Goal: Find specific page/section: Find specific page/section

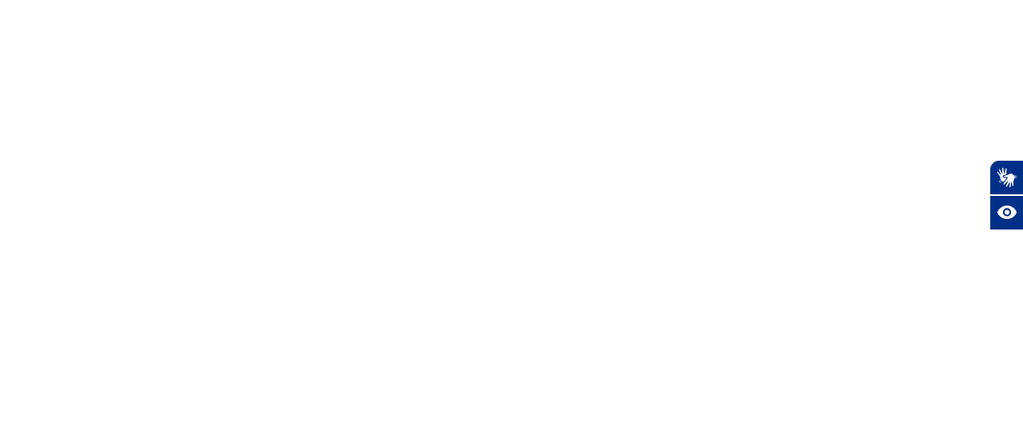
select select "en"
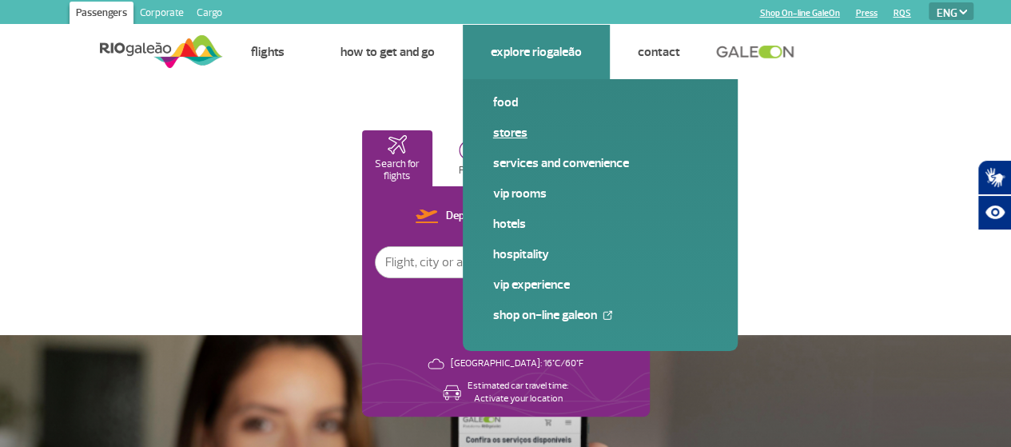
click at [512, 133] on link "Stores" at bounding box center [600, 133] width 214 height 18
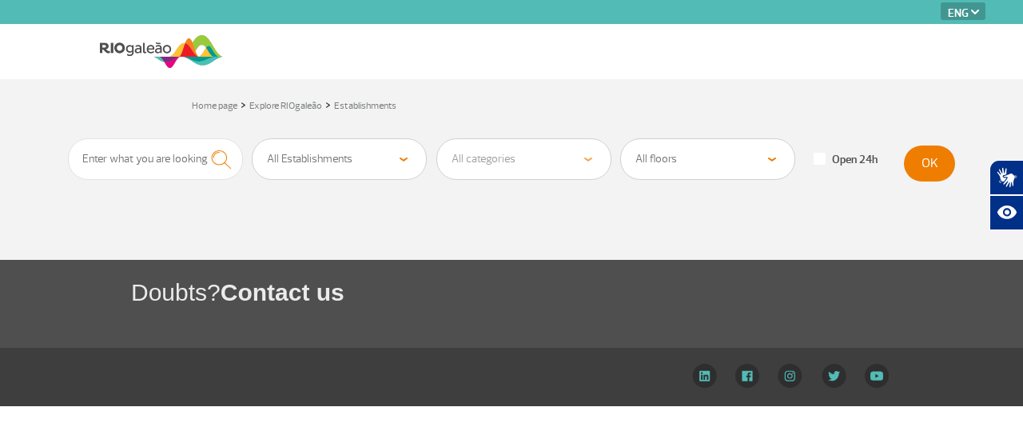
select select "en"
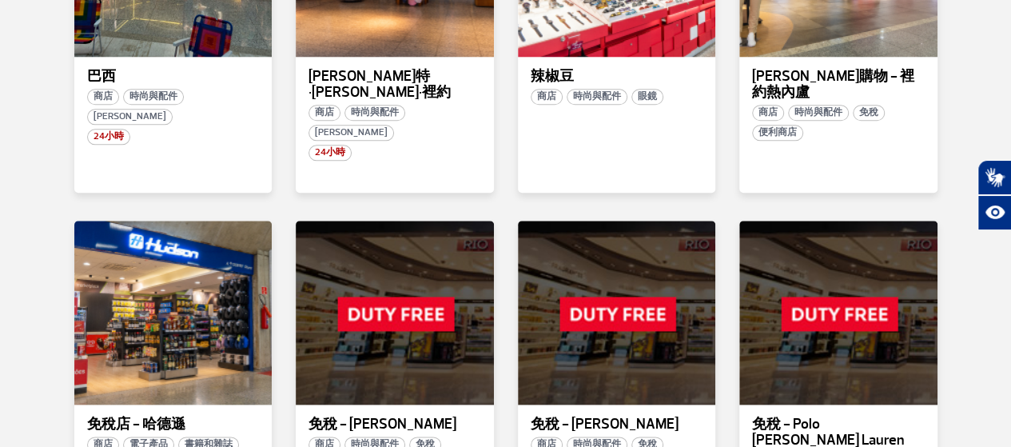
scroll to position [1119, 0]
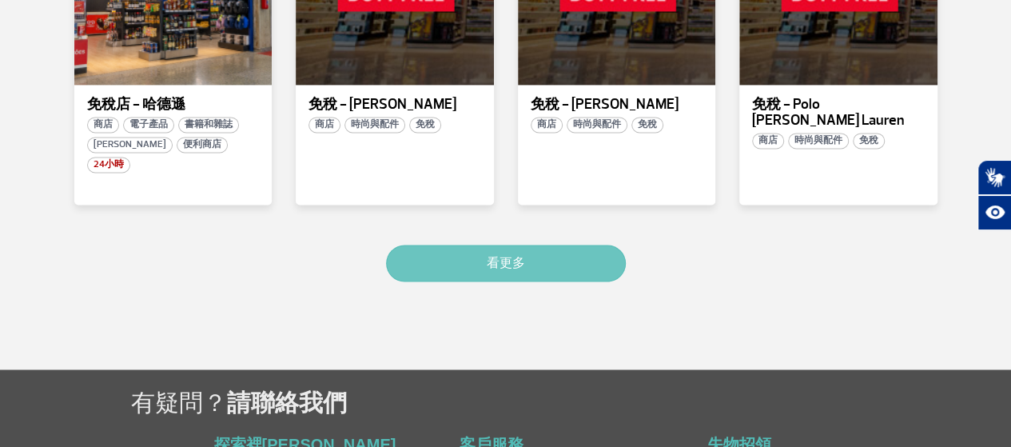
click at [578, 245] on button "看更多" at bounding box center [506, 263] width 240 height 37
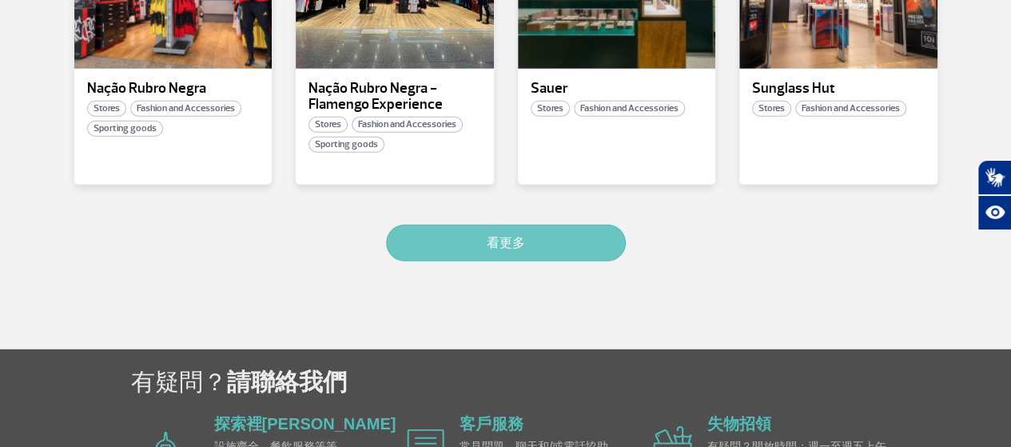
click at [524, 235] on font "看更多" at bounding box center [506, 243] width 38 height 16
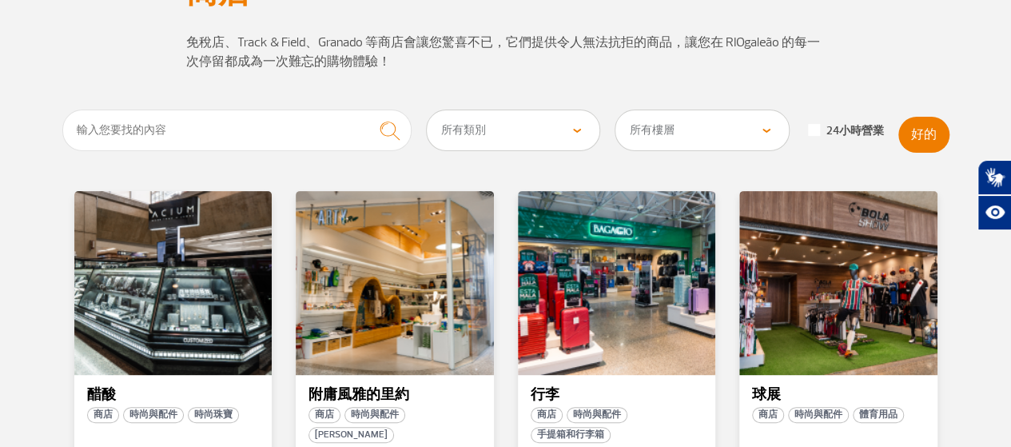
scroll to position [147, 0]
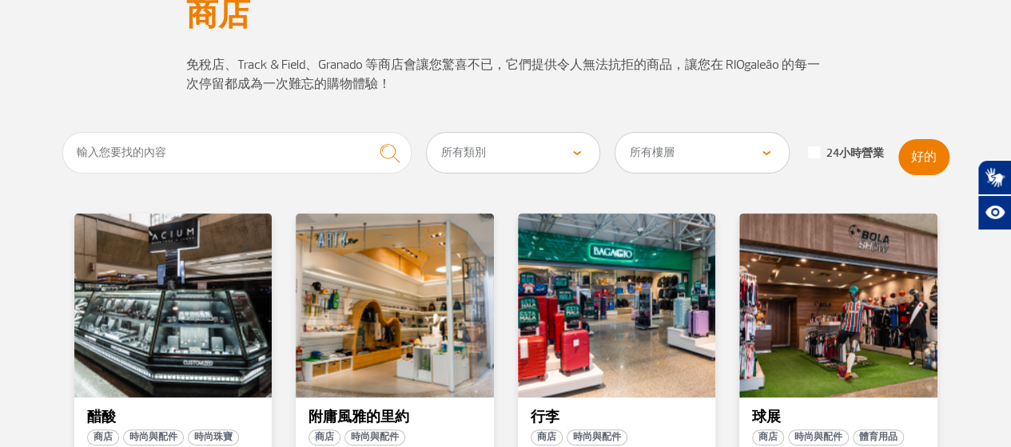
click at [543, 160] on select "所有類別 美容與化妝品 電子產品 書籍和雜誌 時尚與配件 免稅 香水與美容 體育用品 時尚珠寶 紀念品 手提箱和行李箱 眼鏡 文具及配件 鞋類 寵物配件 便利…" at bounding box center [513, 153] width 173 height 40
click at [246, 155] on input "text" at bounding box center [237, 153] width 350 height 42
click at [368, 132] on button "submit" at bounding box center [390, 153] width 44 height 42
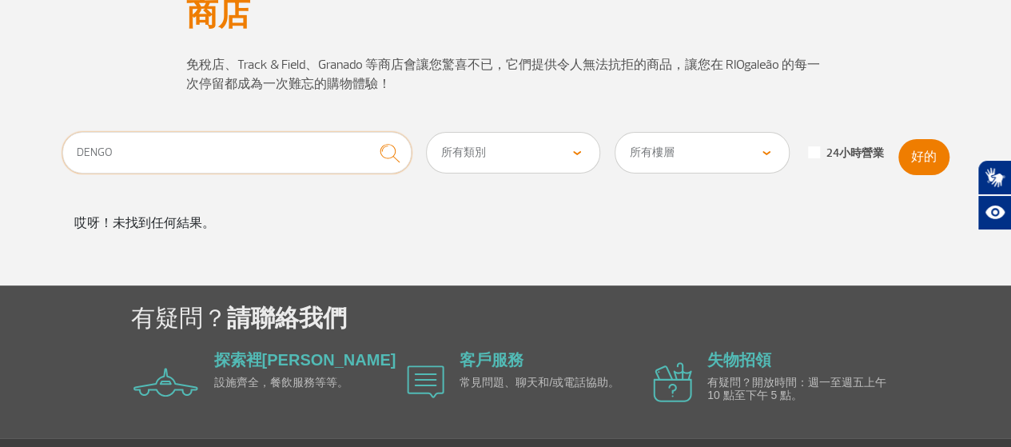
click at [313, 153] on input "DENGO" at bounding box center [237, 153] width 350 height 42
type input "D"
click at [524, 153] on select "所有類別 美容與化妝品 電子產品 書籍和雜誌 時尚與配件 免稅 香水與美容 體育用品 時尚珠寶 紀念品 手提箱和行李箱 眼鏡 文具及配件 鞋類 寵物配件 便利…" at bounding box center [513, 153] width 173 height 40
click at [758, 151] on select "所有樓層 公共區域（X光前） 到達公共區域 國際到達 國內出發 國際出發 圍裙 國內到達" at bounding box center [702, 153] width 173 height 40
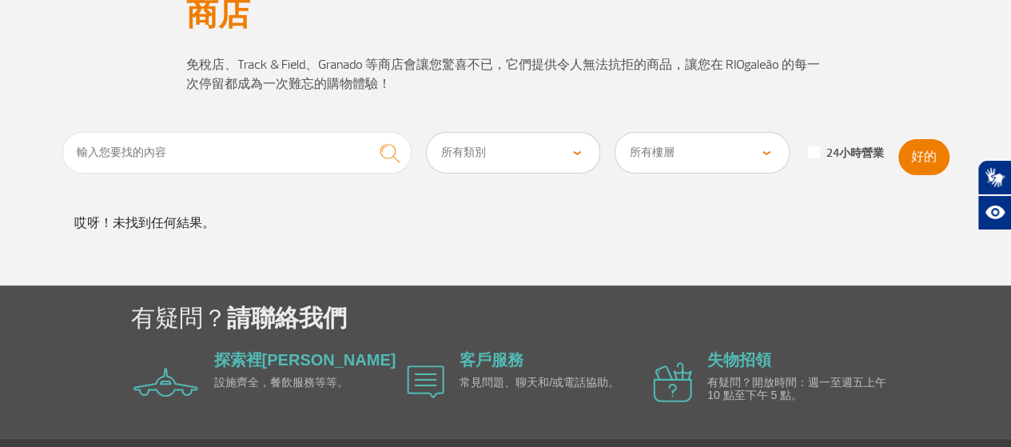
select select "92"
click at [616, 133] on select "所有樓層 公共區域（X光前） 到達公共區域 國際到達 國內出發 國際出發 圍裙 國內到達" at bounding box center [702, 153] width 173 height 40
click at [914, 155] on font "好的" at bounding box center [924, 157] width 26 height 16
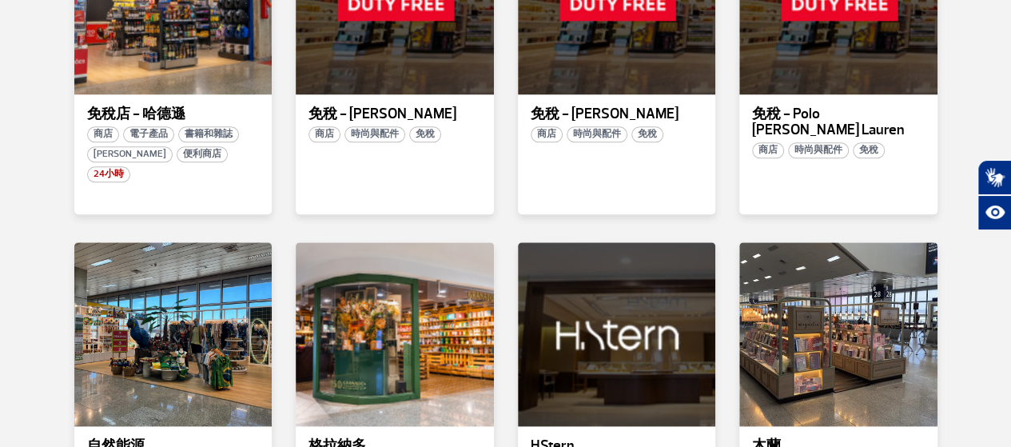
scroll to position [946, 0]
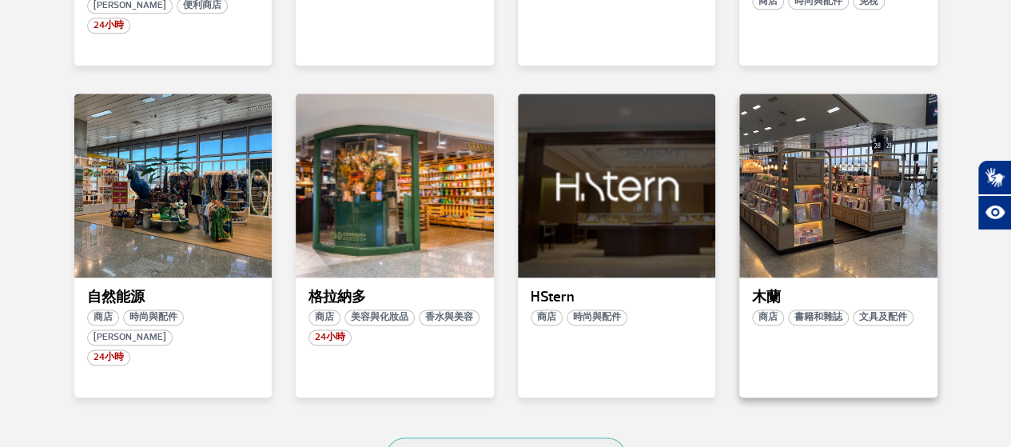
click at [769, 288] on font "木蘭" at bounding box center [766, 297] width 29 height 18
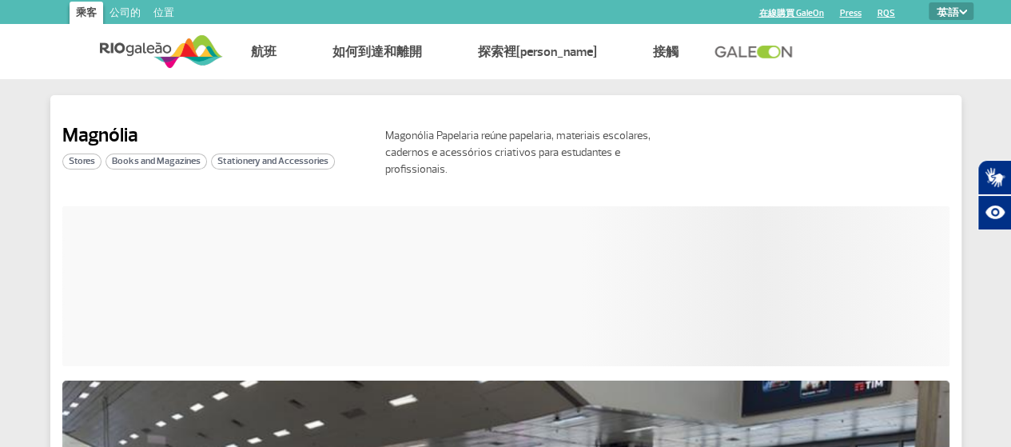
click at [855, 239] on div at bounding box center [505, 286] width 887 height 160
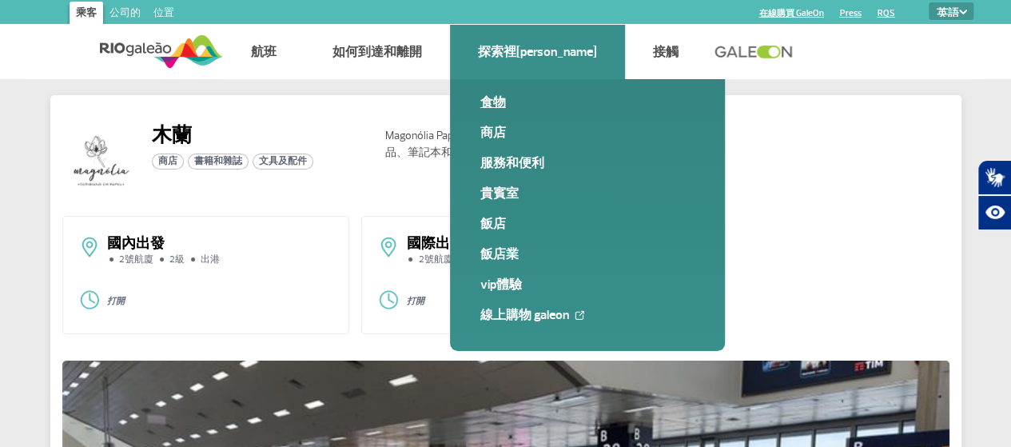
click at [492, 102] on font "食物" at bounding box center [493, 102] width 26 height 16
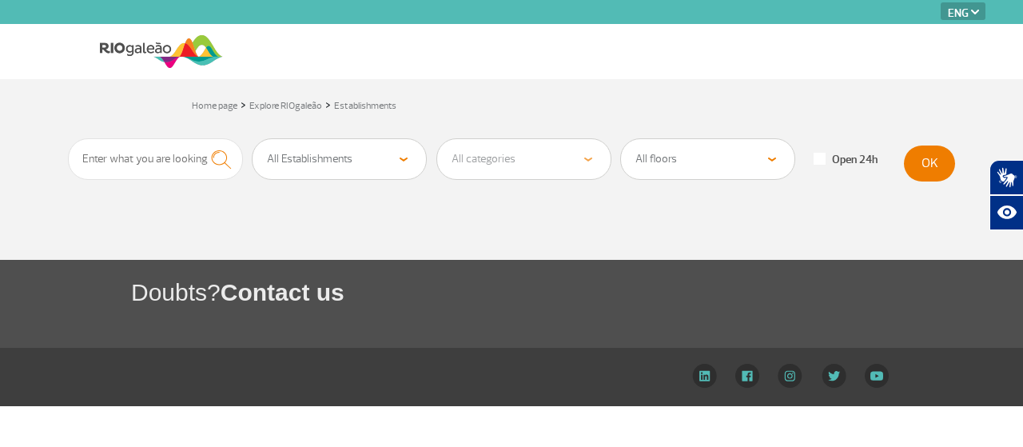
select select "en"
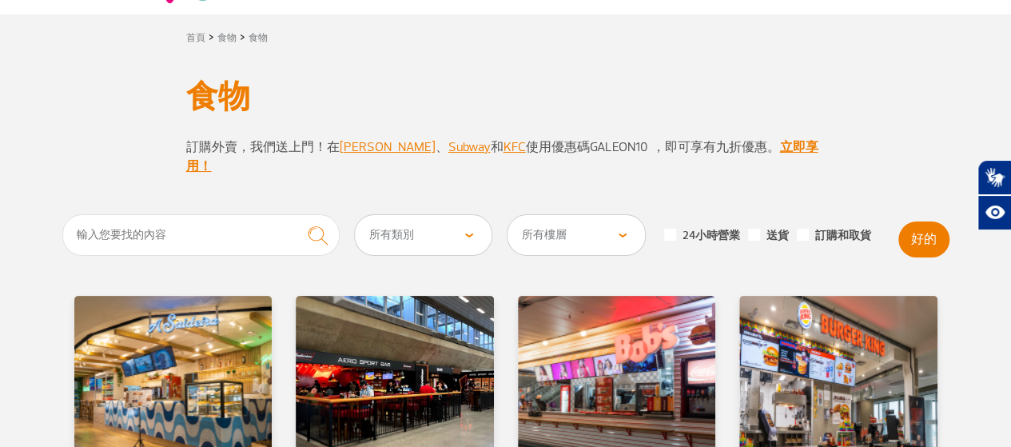
scroll to position [160, 0]
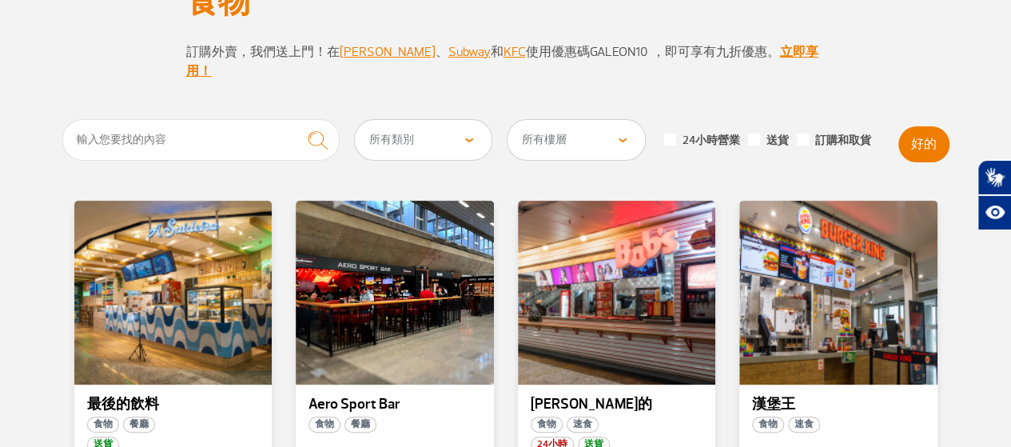
click at [415, 120] on select "所有類別 咖啡廳 速食 餐廳 [PERSON_NAME] 便利商店" at bounding box center [423, 140] width 137 height 40
select select "20"
click at [355, 120] on select "所有類別 咖啡廳 速食 餐廳 [PERSON_NAME] 便利商店" at bounding box center [423, 140] width 137 height 40
click at [936, 136] on button "好的" at bounding box center [923, 144] width 51 height 36
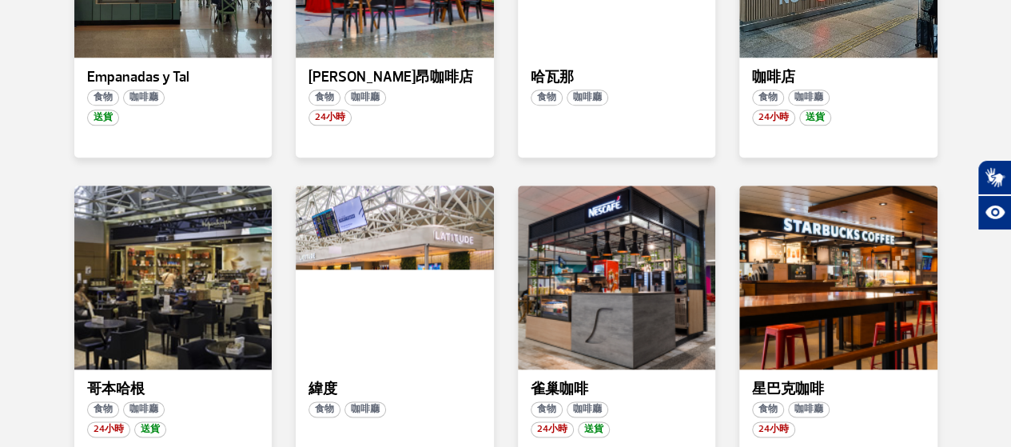
scroll to position [799, 0]
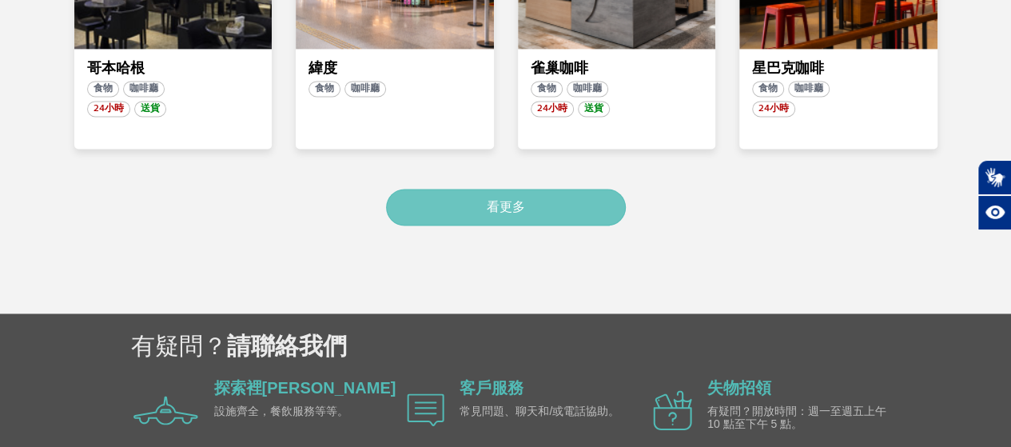
click at [460, 189] on button "看更多" at bounding box center [506, 207] width 240 height 37
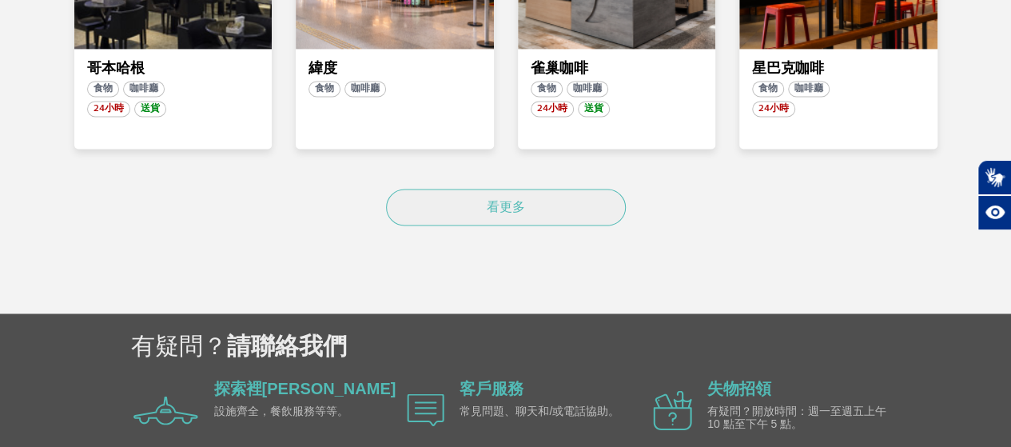
scroll to position [1391, 0]
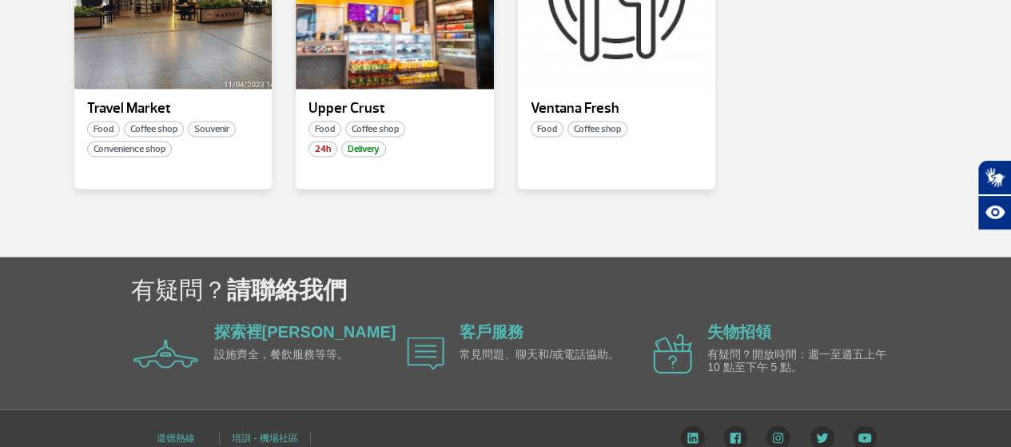
click at [464, 181] on div "Travel Market Food Coffee shop Souvenir Convenience shop Upper Crust Food Coffe…" at bounding box center [505, 61] width 887 height 312
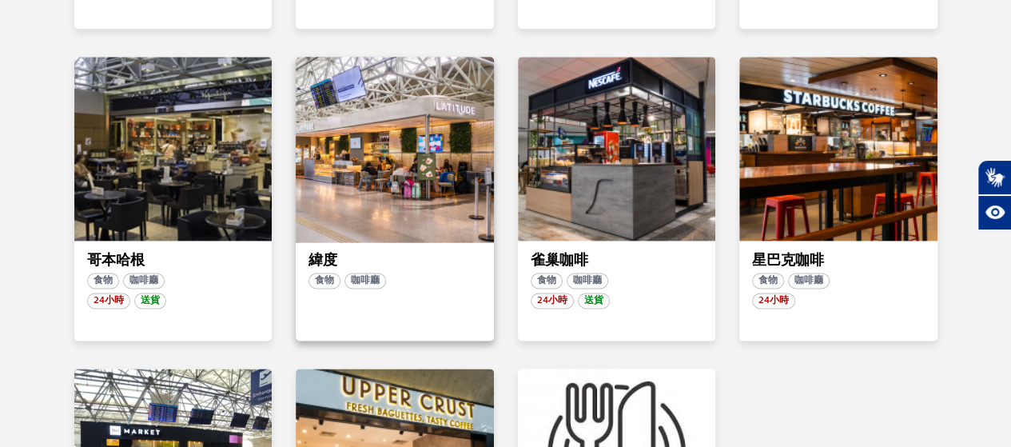
scroll to position [831, 0]
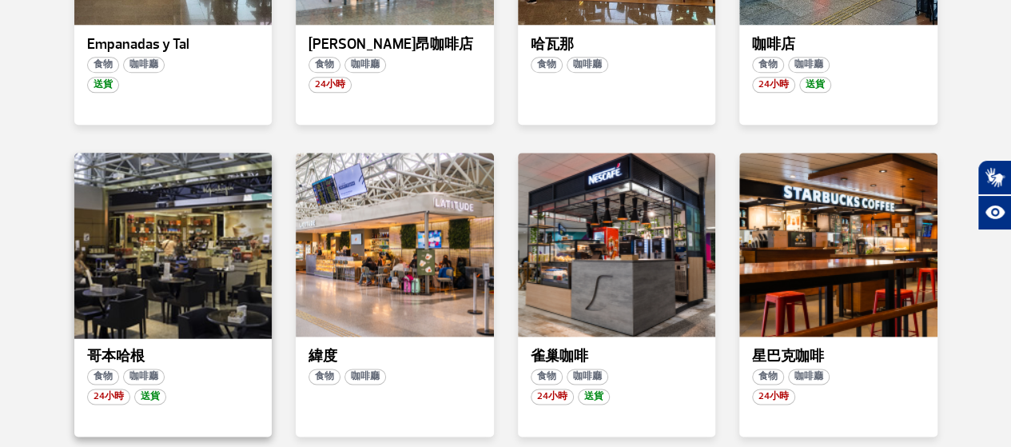
click at [205, 260] on div at bounding box center [172, 245] width 201 height 188
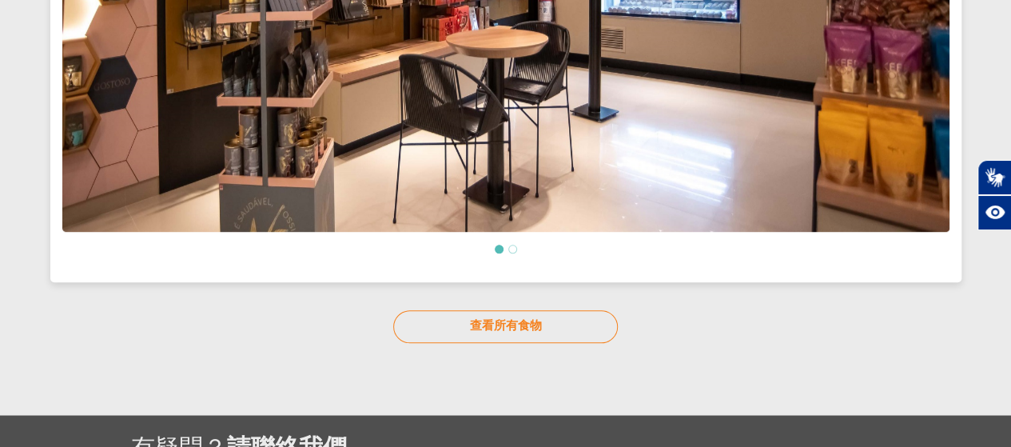
scroll to position [480, 0]
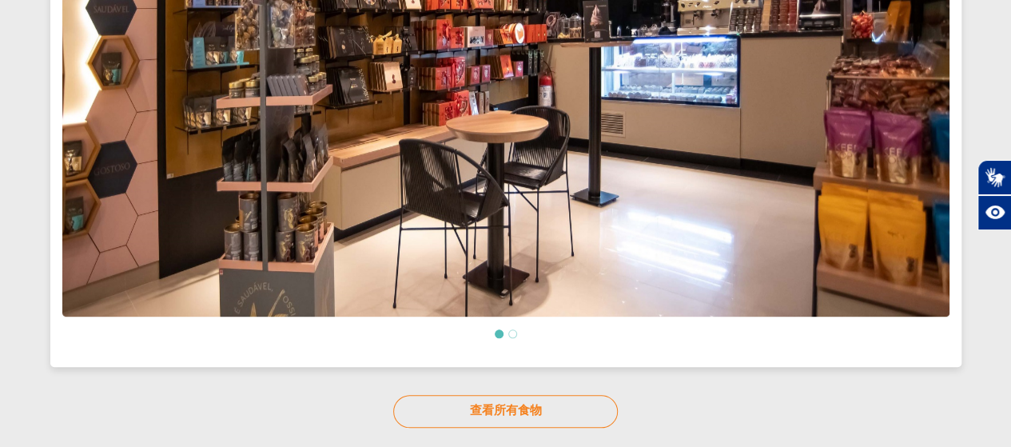
click at [512, 332] on li at bounding box center [512, 333] width 9 height 9
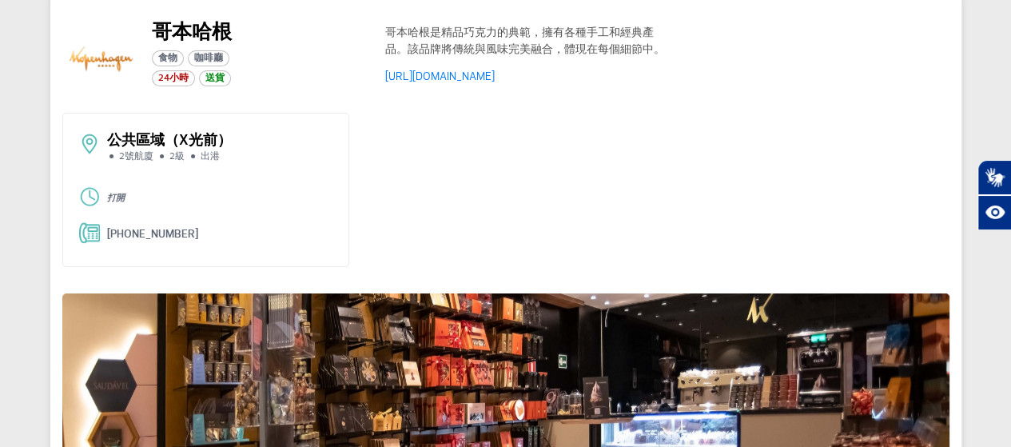
scroll to position [0, 0]
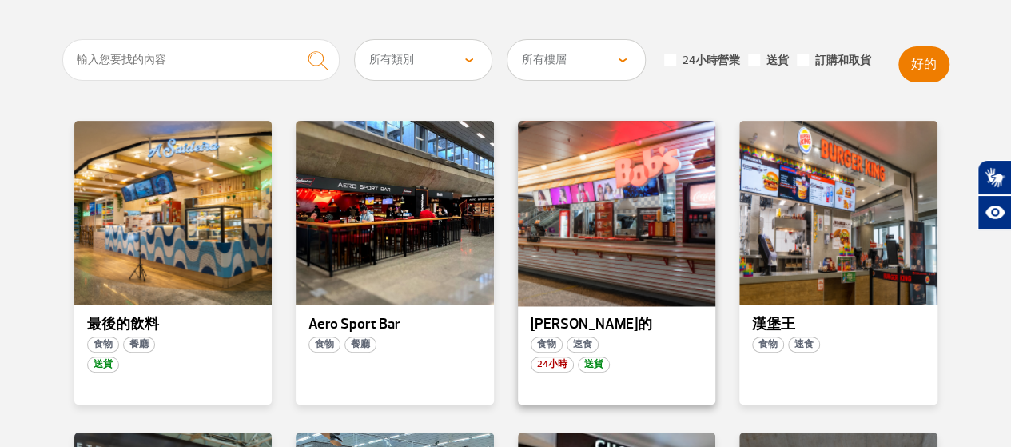
scroll to position [80, 0]
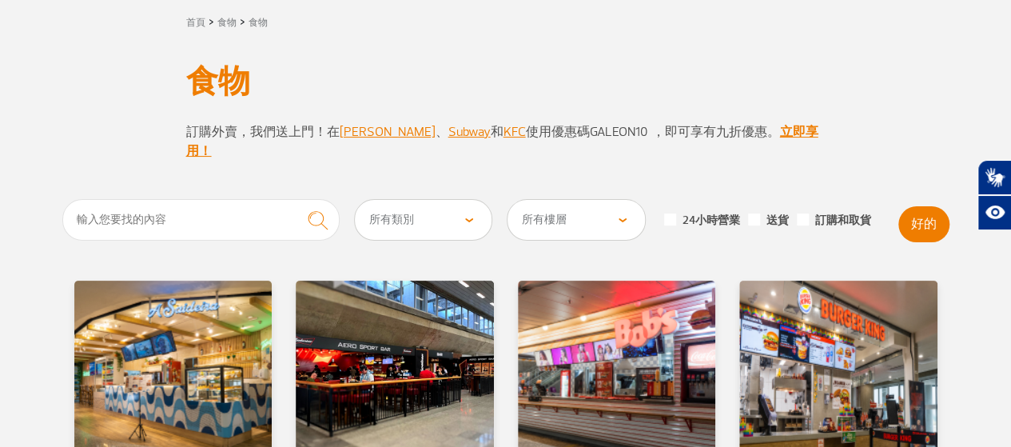
click at [537, 200] on select "所有樓層 公共區域（X光前） 到達公共區域 國際到達 國內出發 國際出發 圍裙 國內到達" at bounding box center [576, 220] width 137 height 40
click at [459, 205] on select "所有類別 咖啡廳 速食 餐廳 [PERSON_NAME] 便利商店" at bounding box center [423, 220] width 137 height 40
select select "20"
click at [355, 200] on select "所有類別 咖啡廳 速食 餐廳 [PERSON_NAME] 便利商店" at bounding box center [423, 220] width 137 height 40
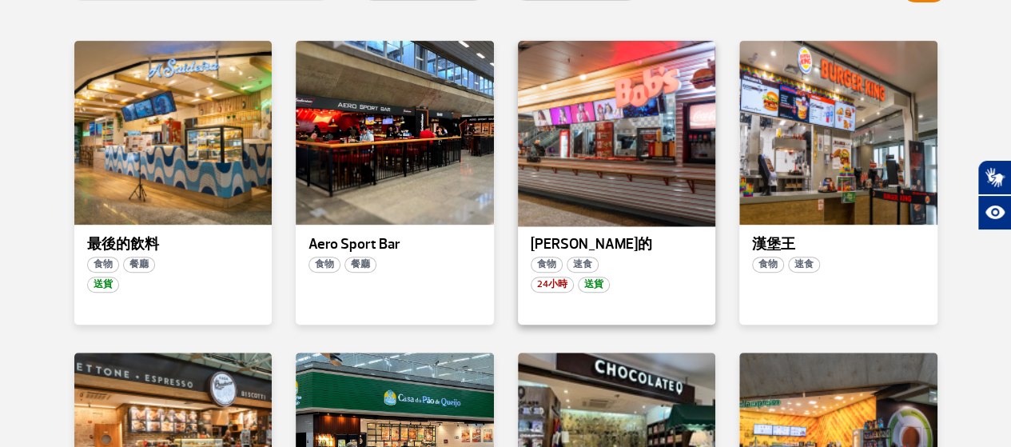
scroll to position [160, 0]
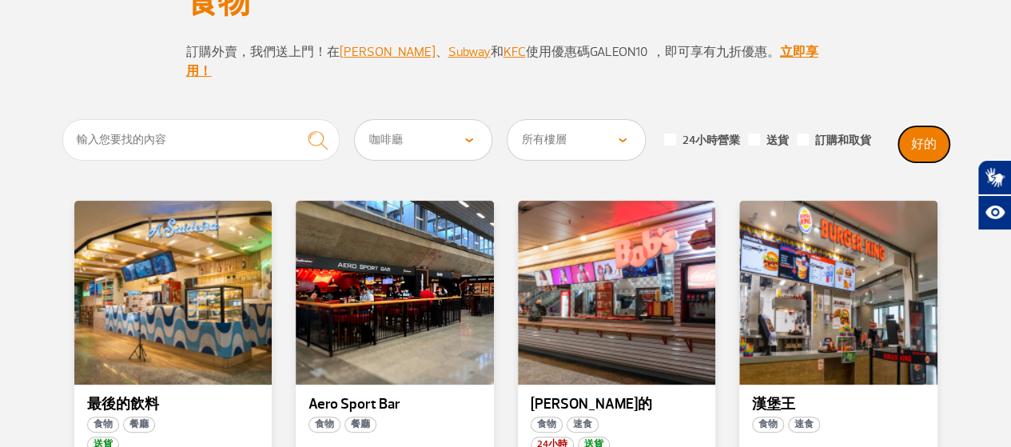
click at [909, 129] on button "好的" at bounding box center [923, 144] width 51 height 36
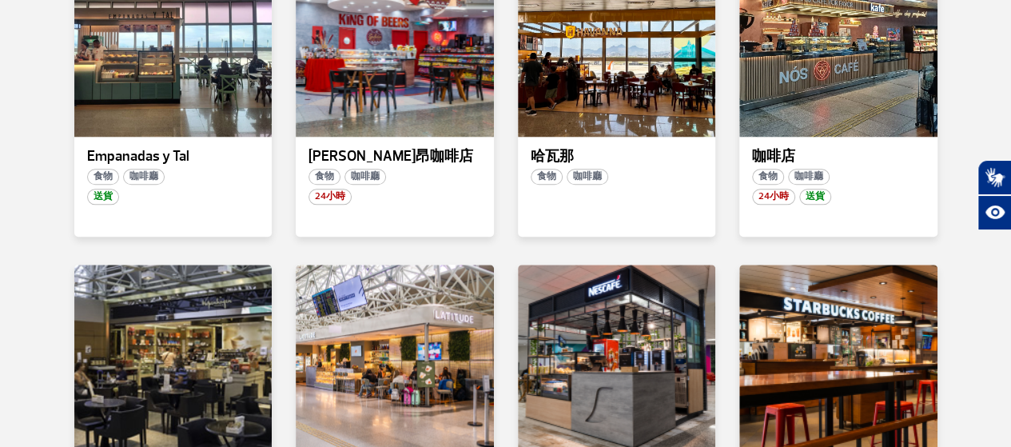
scroll to position [799, 0]
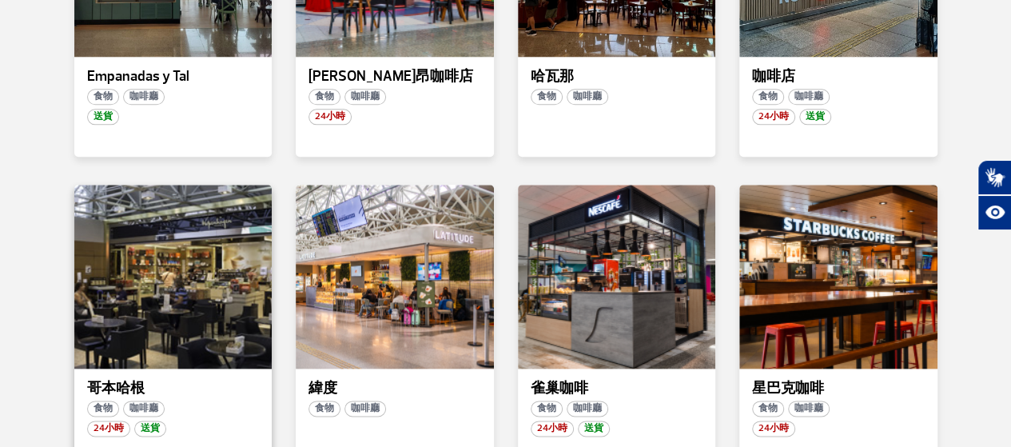
click at [106, 379] on font "哥本哈根" at bounding box center [116, 388] width 58 height 18
